Goal: Transaction & Acquisition: Purchase product/service

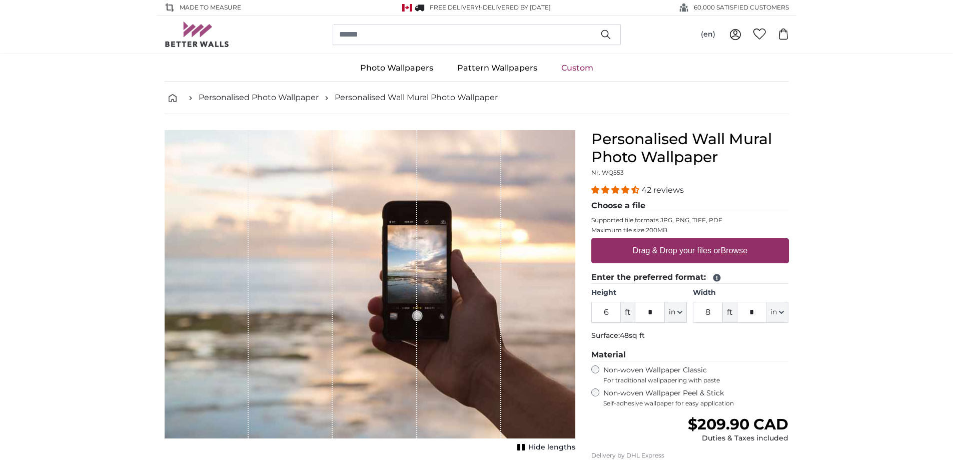
click at [610, 312] on input "6" at bounding box center [607, 312] width 30 height 21
click at [654, 310] on input "*" at bounding box center [650, 312] width 30 height 21
drag, startPoint x: 611, startPoint y: 312, endPoint x: 567, endPoint y: 312, distance: 44.0
click at [567, 312] on product-detail "Cancel Crop image Hide lengths Personalised Wall Mural Photo Wallpaper Nr. WQ55…" at bounding box center [477, 346] width 641 height 465
type input "8"
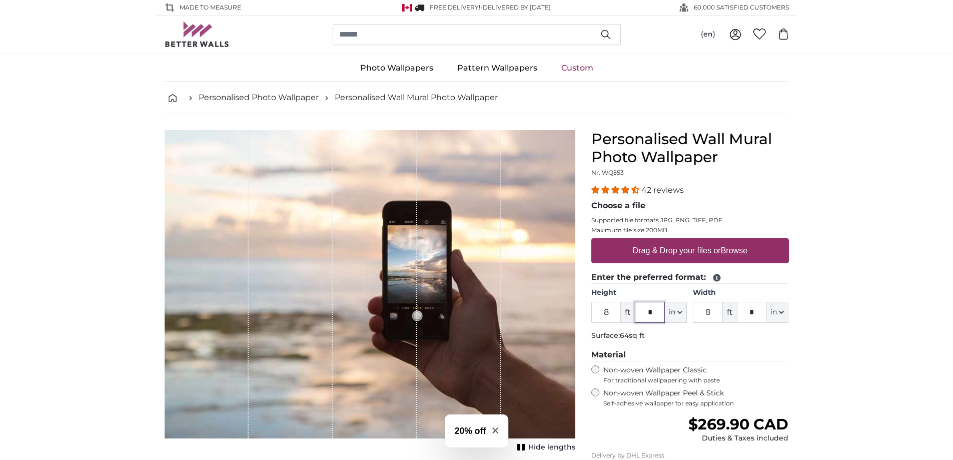
drag, startPoint x: 653, startPoint y: 312, endPoint x: 621, endPoint y: 310, distance: 32.6
click at [621, 310] on div "8 ft * in Centimeter (cm) Inches (inch) Feet (ft. in.)" at bounding box center [640, 312] width 96 height 21
type input "*"
drag, startPoint x: 717, startPoint y: 313, endPoint x: 664, endPoint y: 311, distance: 53.1
click at [664, 311] on div "Height 8 ft * in Centimeter (cm) Inches (inch) Feet (ft. in.) Width 8 ft * in C…" at bounding box center [691, 305] width 198 height 35
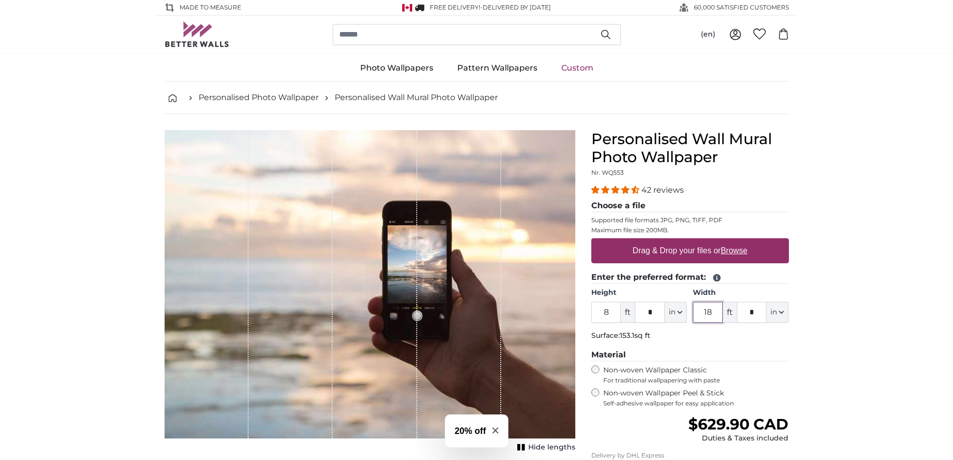
type input "18"
drag, startPoint x: 759, startPoint y: 312, endPoint x: 735, endPoint y: 311, distance: 24.0
click at [735, 311] on div "18 ft * in Centimeter (cm) Inches (inch) Feet (ft. in.)" at bounding box center [741, 312] width 96 height 21
type input "*"
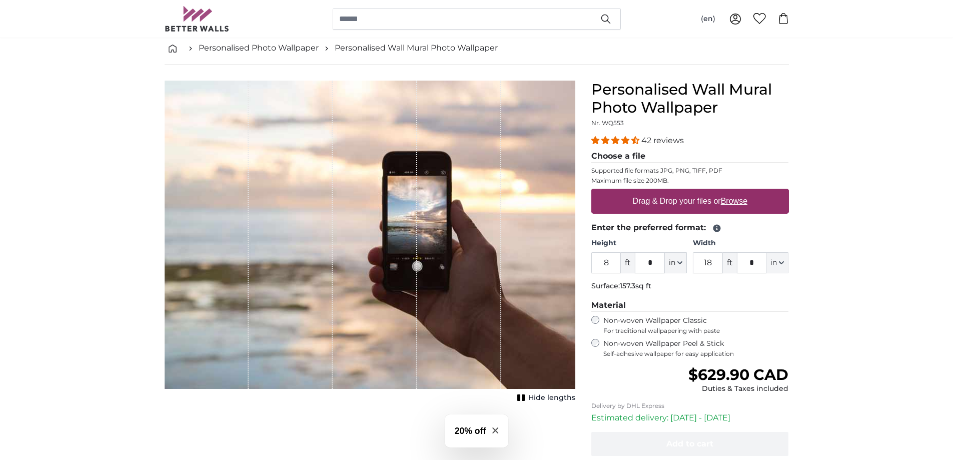
scroll to position [50, 0]
click at [701, 346] on label "Non-woven Wallpaper Peel & Stick Self-adhesive wallpaper for easy application" at bounding box center [697, 347] width 186 height 19
click at [682, 323] on label "Non-woven Wallpaper Classic For traditional wallpapering with paste" at bounding box center [697, 324] width 186 height 19
click at [682, 343] on label "Non-woven Wallpaper Peel & Stick Self-adhesive wallpaper for easy application" at bounding box center [697, 347] width 186 height 19
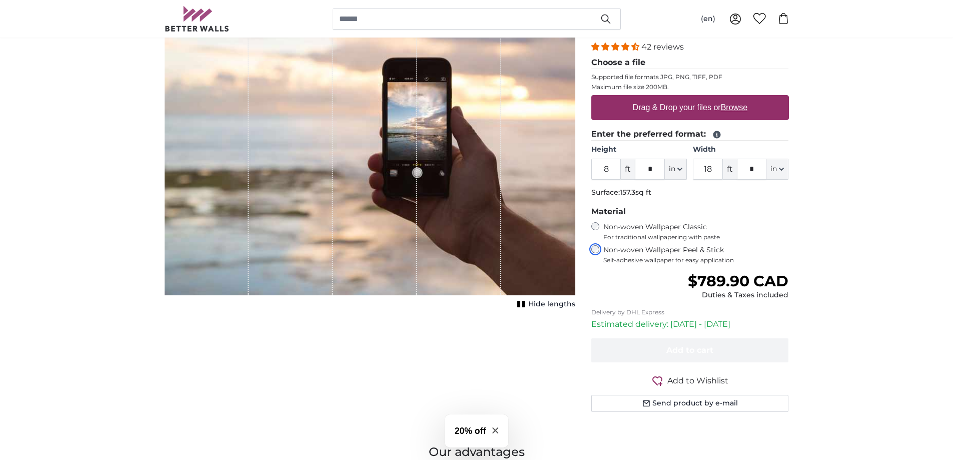
scroll to position [150, 0]
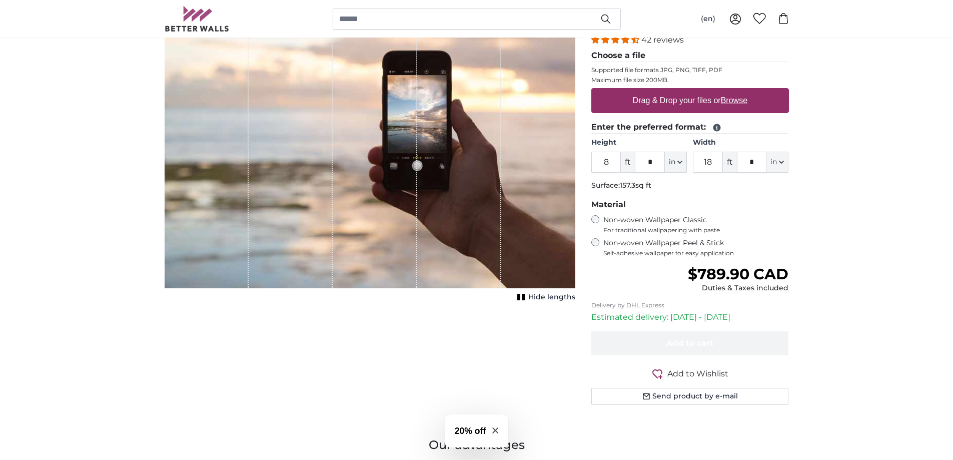
click at [550, 297] on span "Hide lengths" at bounding box center [552, 297] width 47 height 10
click at [550, 297] on span "Show lengths" at bounding box center [550, 297] width 51 height 10
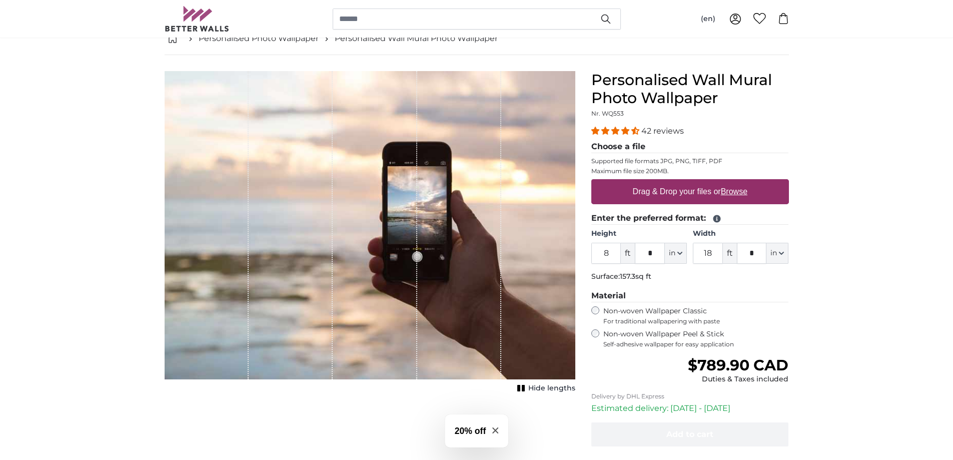
scroll to position [50, 0]
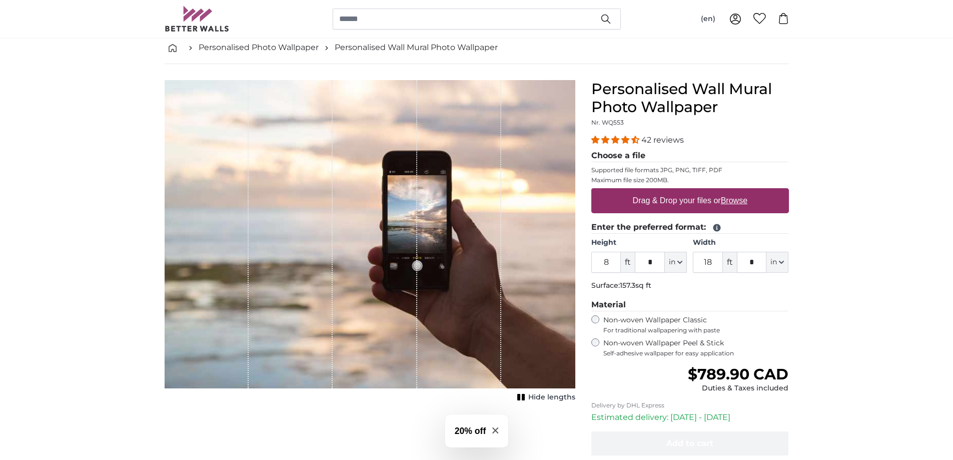
click at [741, 297] on div "42 reviews Choose a file Supported file formats JPG, PNG, TIFF, PDF Maximum fil…" at bounding box center [691, 245] width 198 height 223
click at [697, 304] on legend "Material" at bounding box center [691, 305] width 198 height 13
click at [626, 291] on fieldset "Enter the preferred format: Height 8 ft * in Centimeter (cm) Inches (inch) Feet…" at bounding box center [691, 258] width 198 height 74
click at [713, 267] on input "18" at bounding box center [708, 262] width 30 height 21
type input "1"
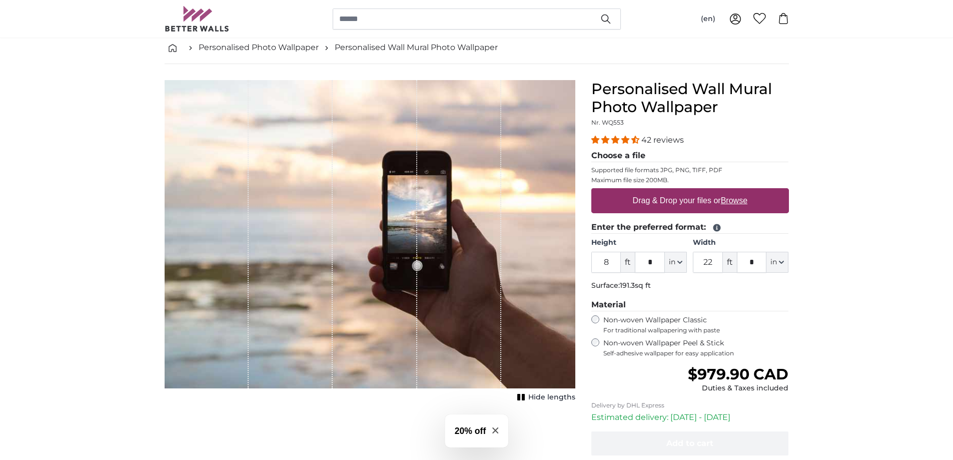
click at [718, 294] on fieldset "Enter the preferred format: Height 8 ft * in Centimeter (cm) Inches (inch) Feet…" at bounding box center [691, 258] width 198 height 74
drag, startPoint x: 720, startPoint y: 264, endPoint x: 690, endPoint y: 266, distance: 29.6
click at [690, 266] on div "Height 8 ft * in Centimeter (cm) Inches (inch) Feet (ft. in.) Width 22 ft * in …" at bounding box center [691, 255] width 198 height 35
type input "18"
click at [703, 296] on div "42 reviews Choose a file Supported file formats JPG, PNG, TIFF, PDF Maximum fil…" at bounding box center [691, 245] width 198 height 223
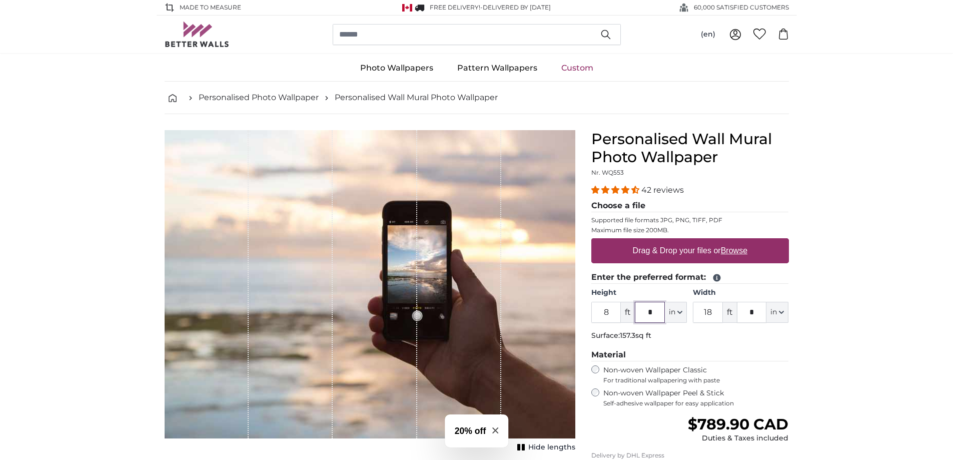
drag, startPoint x: 690, startPoint y: 323, endPoint x: 654, endPoint y: 316, distance: 37.2
click at [651, 316] on input "*" at bounding box center [650, 312] width 30 height 21
drag, startPoint x: 656, startPoint y: 313, endPoint x: 646, endPoint y: 311, distance: 9.6
click at [646, 311] on input "*" at bounding box center [650, 312] width 30 height 21
drag, startPoint x: 758, startPoint y: 309, endPoint x: 726, endPoint y: 314, distance: 33.0
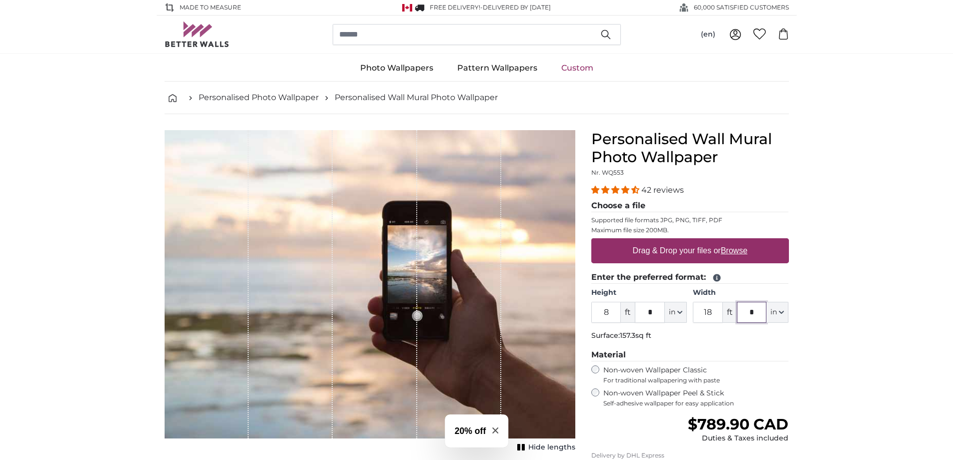
click at [726, 314] on div "18 ft * in Centimeter (cm) Inches (inch) Feet (ft. in.)" at bounding box center [741, 312] width 96 height 21
click at [772, 346] on div "42 reviews Choose a file Supported file formats JPG, PNG, TIFF, PDF Maximum fil…" at bounding box center [691, 295] width 198 height 223
drag, startPoint x: 761, startPoint y: 313, endPoint x: 731, endPoint y: 314, distance: 30.1
click at [731, 314] on div "18 ft * in Centimeter (cm) Inches (inch) Feet (ft. in.)" at bounding box center [741, 312] width 96 height 21
click at [737, 328] on fieldset "Enter the preferred format: Height 8 ft * in Centimeter (cm) Inches (inch) Feet…" at bounding box center [691, 308] width 198 height 74
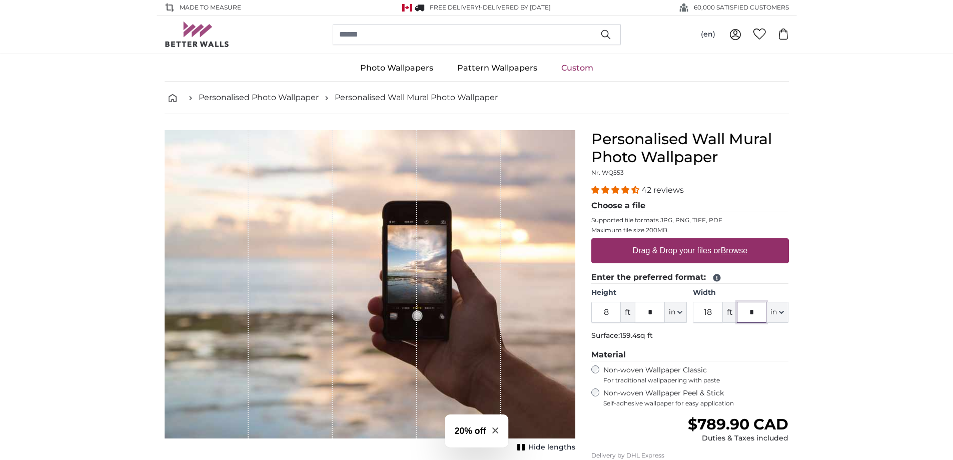
drag, startPoint x: 756, startPoint y: 310, endPoint x: 724, endPoint y: 315, distance: 31.9
click at [724, 315] on div "18 ft * in Centimeter (cm) Inches (inch) Feet (ft. in.)" at bounding box center [741, 312] width 96 height 21
type input "**"
click at [749, 331] on p "Surface: 159.4sq ft" at bounding box center [691, 336] width 198 height 10
drag, startPoint x: 655, startPoint y: 317, endPoint x: 641, endPoint y: 317, distance: 14.0
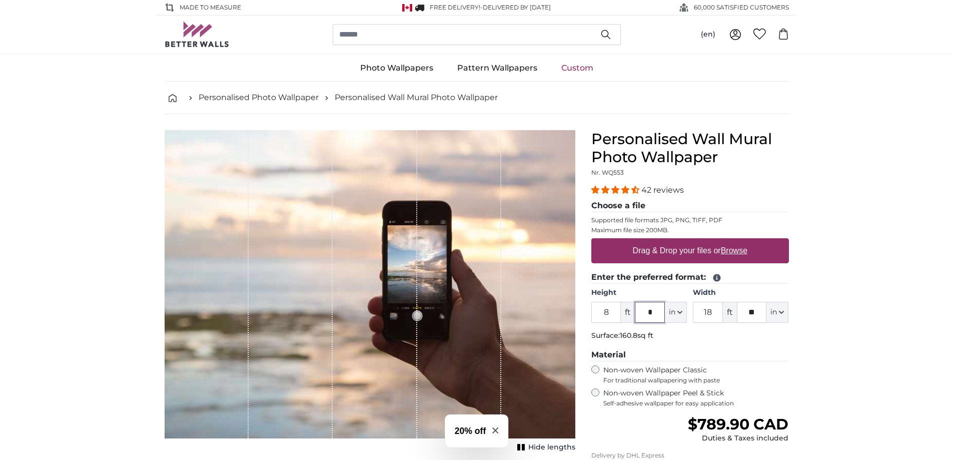
click at [641, 317] on input "*" at bounding box center [650, 312] width 30 height 21
type input "*"
click at [688, 333] on p "Surface: 160.8sq ft" at bounding box center [691, 336] width 198 height 10
drag, startPoint x: 714, startPoint y: 312, endPoint x: 707, endPoint y: 312, distance: 7.5
click at [707, 312] on input "18" at bounding box center [708, 312] width 30 height 21
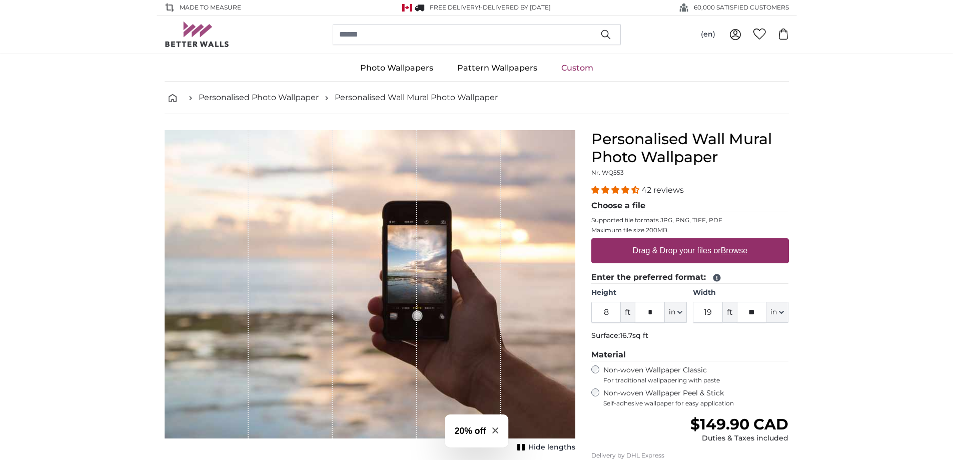
click at [737, 335] on p "Surface: 16.7sq ft" at bounding box center [691, 336] width 198 height 10
drag, startPoint x: 718, startPoint y: 312, endPoint x: 709, endPoint y: 313, distance: 9.6
click at [709, 313] on input "19" at bounding box center [708, 312] width 30 height 21
type input "18"
click at [743, 333] on p "Surface: 172.7sq ft" at bounding box center [691, 336] width 198 height 10
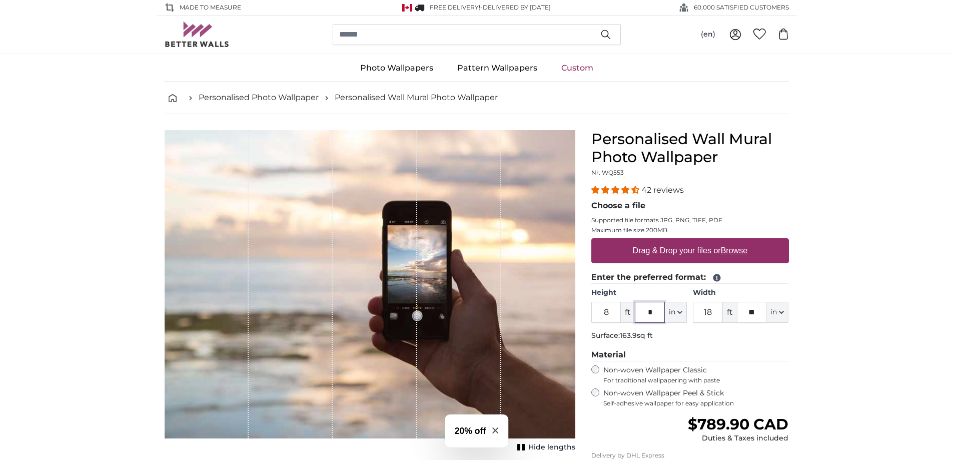
drag, startPoint x: 655, startPoint y: 311, endPoint x: 631, endPoint y: 312, distance: 23.6
click at [631, 312] on div "8 ft * in Centimeter (cm) Inches (inch) Feet (ft. in.)" at bounding box center [640, 312] width 96 height 21
type input "**"
click at [684, 330] on fieldset "Enter the preferred format: Height 8 ft ** in Centimeter (cm) Inches (inch) Fee…" at bounding box center [691, 308] width 198 height 74
drag, startPoint x: 658, startPoint y: 310, endPoint x: 644, endPoint y: 311, distance: 14.0
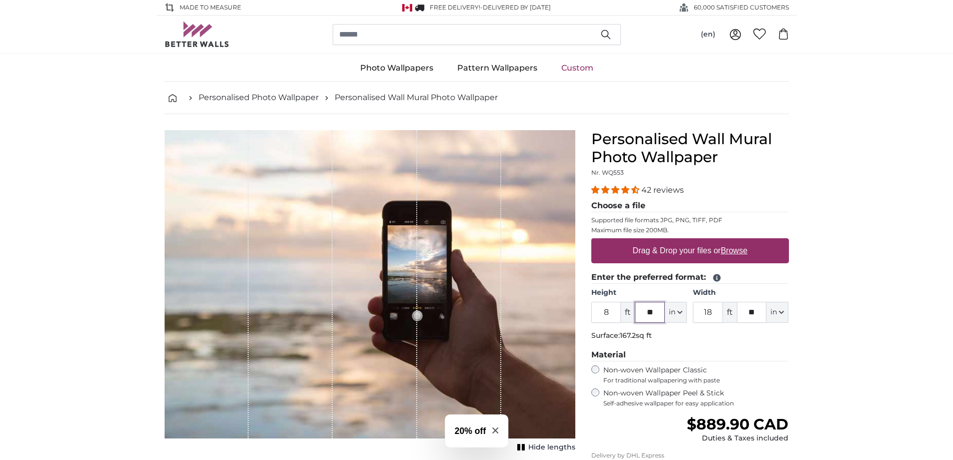
click at [644, 311] on input "**" at bounding box center [650, 312] width 30 height 21
type input "*"
click at [678, 323] on fieldset "Enter the preferred format: Height 8 ft * in Centimeter (cm) Inches (inch) Feet…" at bounding box center [691, 308] width 198 height 74
drag, startPoint x: 658, startPoint y: 310, endPoint x: 642, endPoint y: 313, distance: 16.2
click at [642, 313] on input "*" at bounding box center [650, 312] width 30 height 21
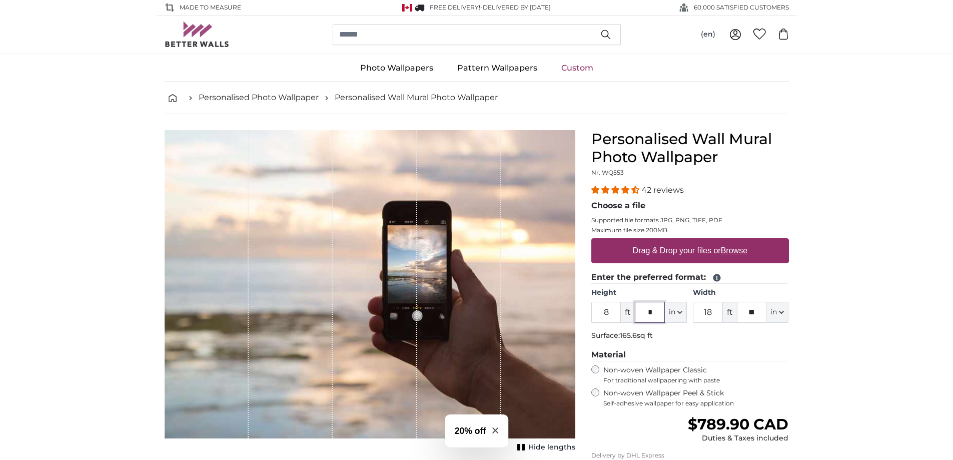
type input "*"
click at [733, 333] on p "Surface: 165.6sq ft" at bounding box center [691, 336] width 198 height 10
drag, startPoint x: 760, startPoint y: 312, endPoint x: 744, endPoint y: 312, distance: 15.5
click at [744, 312] on input "**" at bounding box center [752, 312] width 30 height 21
type input "*"
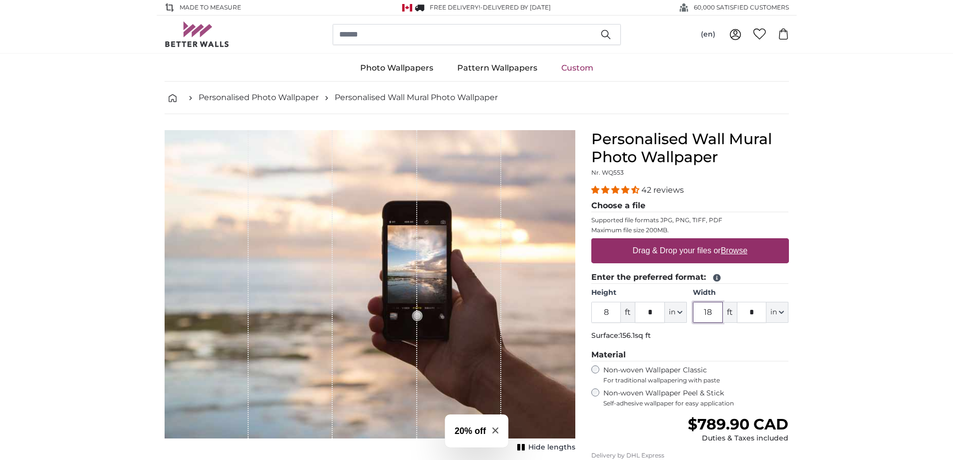
drag, startPoint x: 718, startPoint y: 313, endPoint x: 688, endPoint y: 311, distance: 30.1
click at [688, 311] on div "Height 8 ft * in Centimeter (cm) Inches (inch) Feet (ft. in.) Width 18 ft * in …" at bounding box center [691, 305] width 198 height 35
type input "19"
click at [723, 333] on p "Surface: 156.1sq ft" at bounding box center [691, 336] width 198 height 10
drag, startPoint x: 755, startPoint y: 312, endPoint x: 730, endPoint y: 312, distance: 25.5
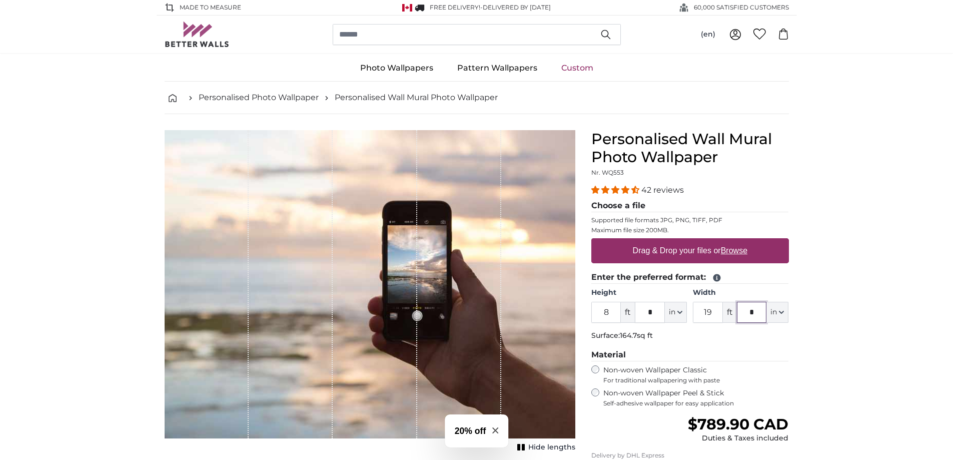
click at [730, 312] on div "19 ft * in Centimeter (cm) Inches (inch) Feet (ft. in.)" at bounding box center [741, 312] width 96 height 21
type input "*"
click at [754, 344] on fieldset "Enter the preferred format: Height 8 ft * in Centimeter (cm) Inches (inch) Feet…" at bounding box center [691, 308] width 198 height 74
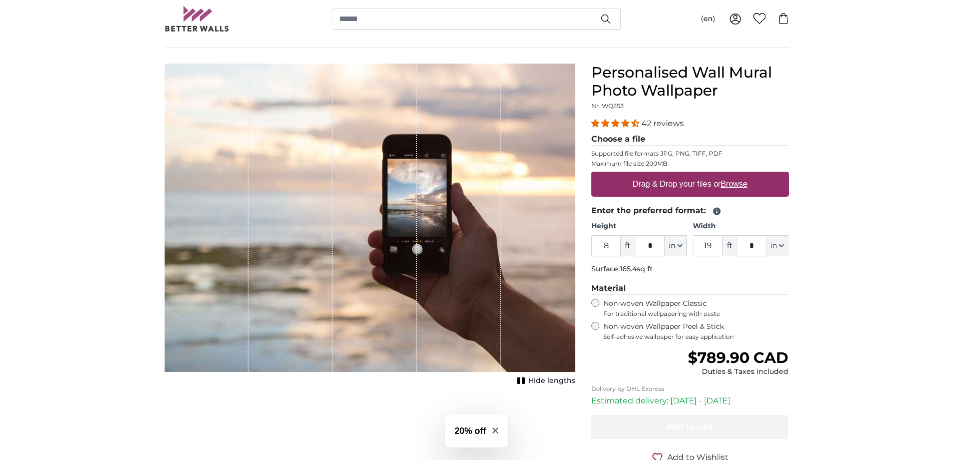
scroll to position [50, 0]
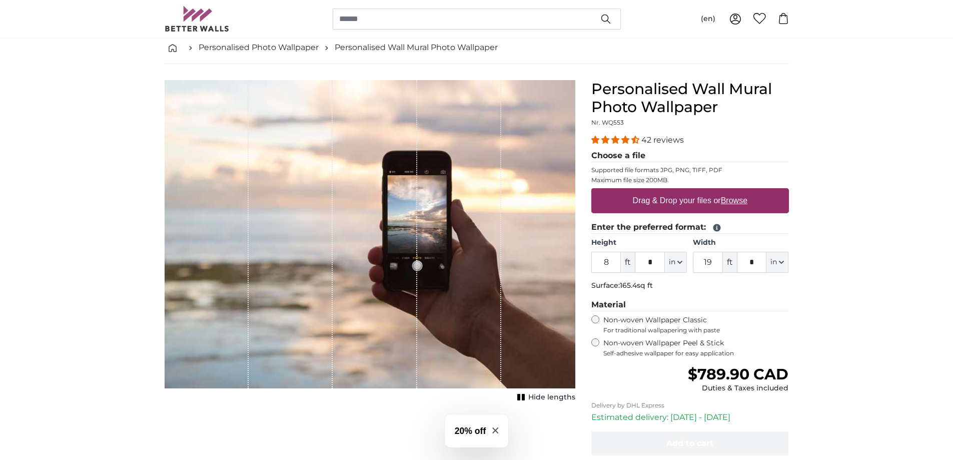
click at [464, 432] on h3 "20% off" at bounding box center [471, 430] width 32 height 13
